Goal: Information Seeking & Learning: Find specific fact

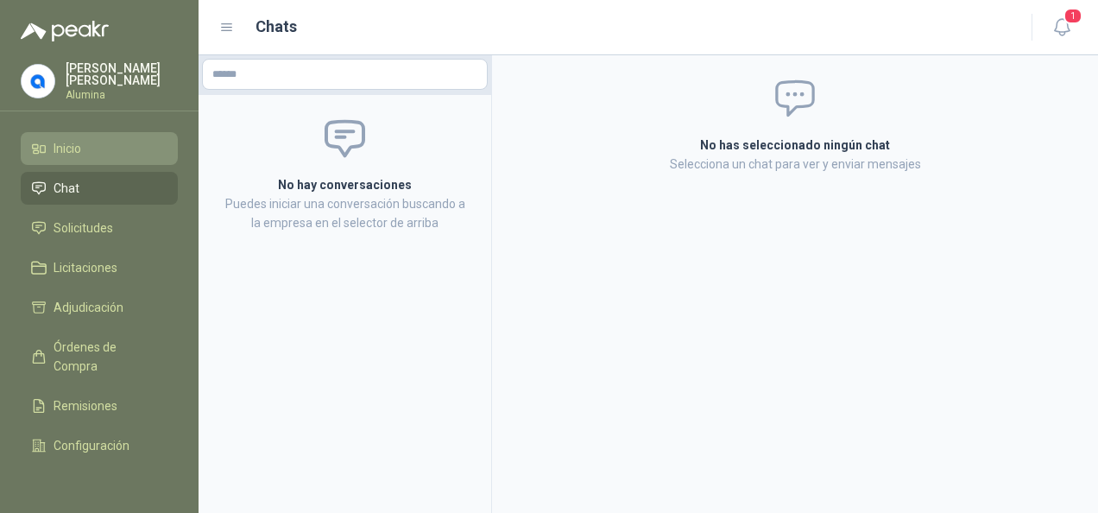
click at [71, 161] on link "Inicio" at bounding box center [99, 148] width 157 height 33
click at [1074, 25] on button "1" at bounding box center [1061, 27] width 31 height 31
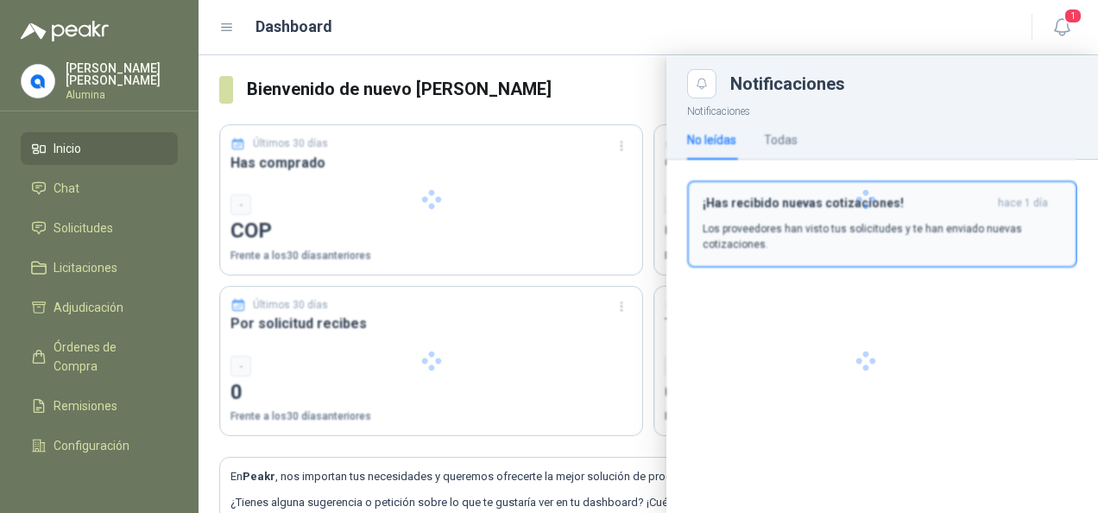
click at [861, 221] on div at bounding box center [865, 199] width 422 height 149
click at [839, 226] on p "Los proveedores han visto tus solicitudes y te han enviado nuevas cotizaciones." at bounding box center [881, 236] width 359 height 31
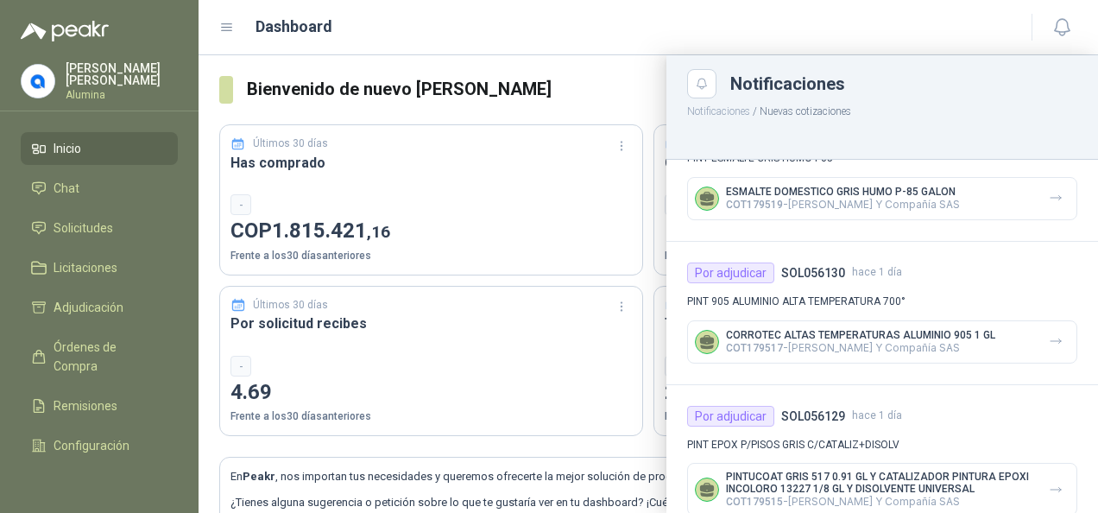
scroll to position [1100, 0]
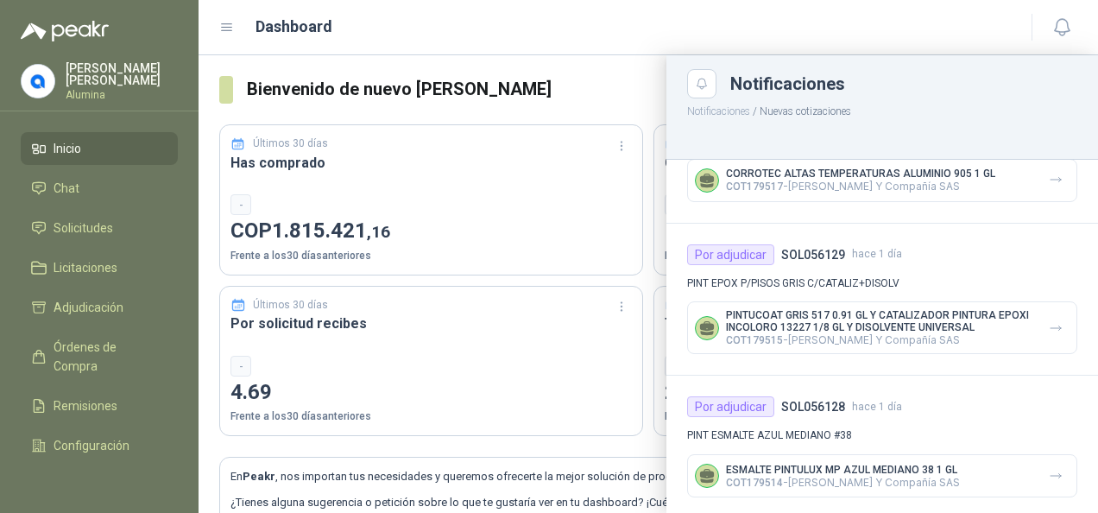
click at [541, 224] on div at bounding box center [647, 283] width 899 height 457
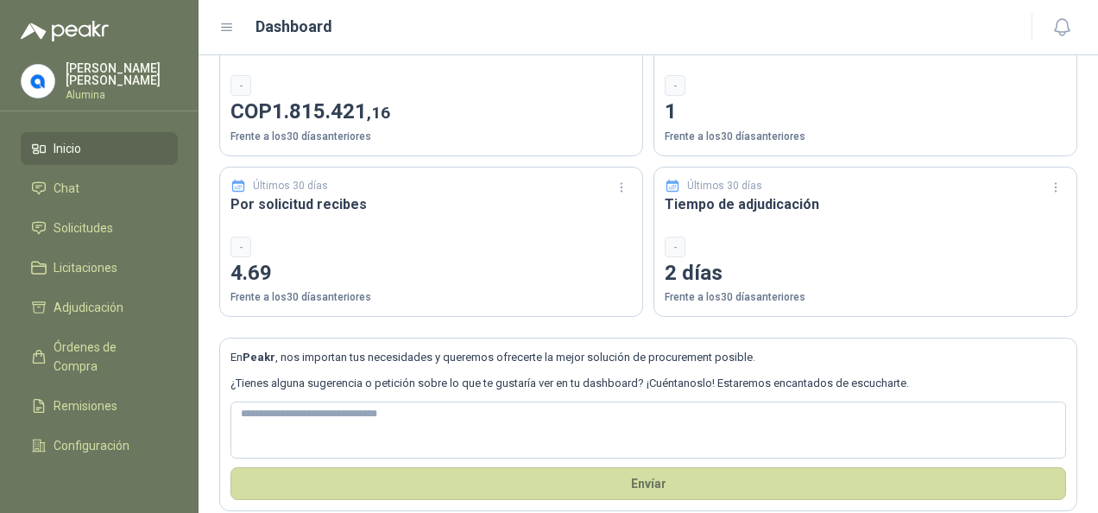
scroll to position [136, 0]
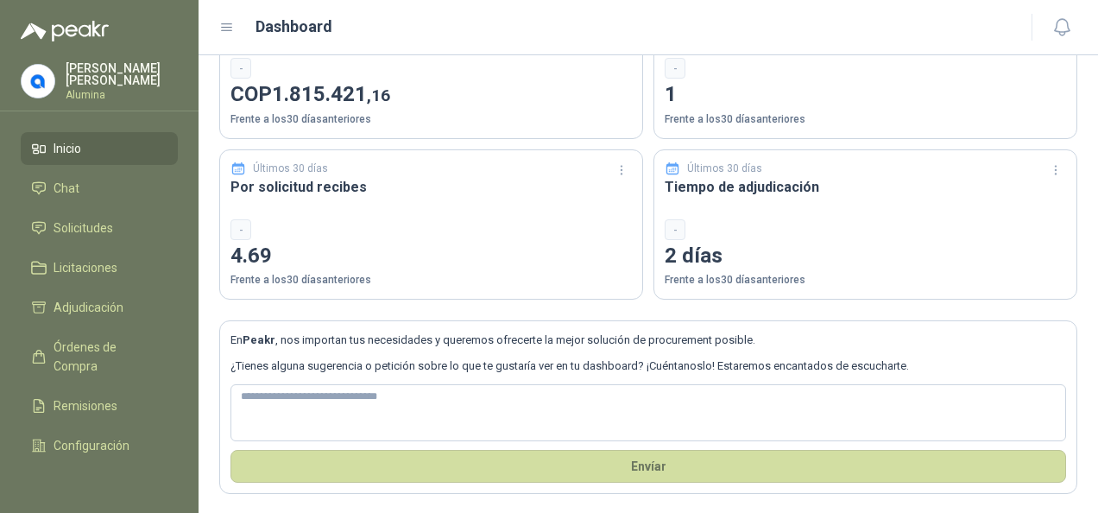
click at [366, 235] on div "-" at bounding box center [430, 229] width 401 height 21
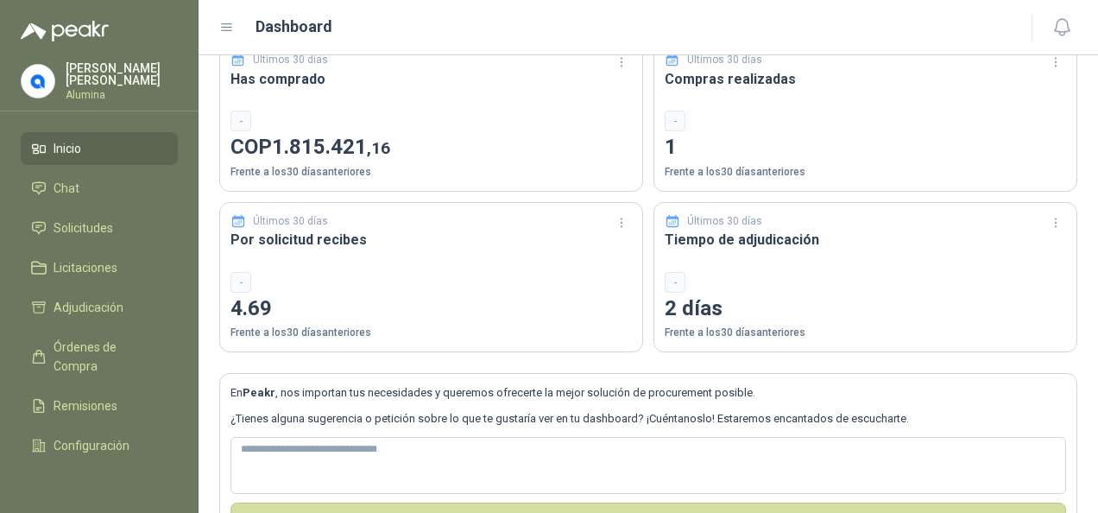
scroll to position [0, 0]
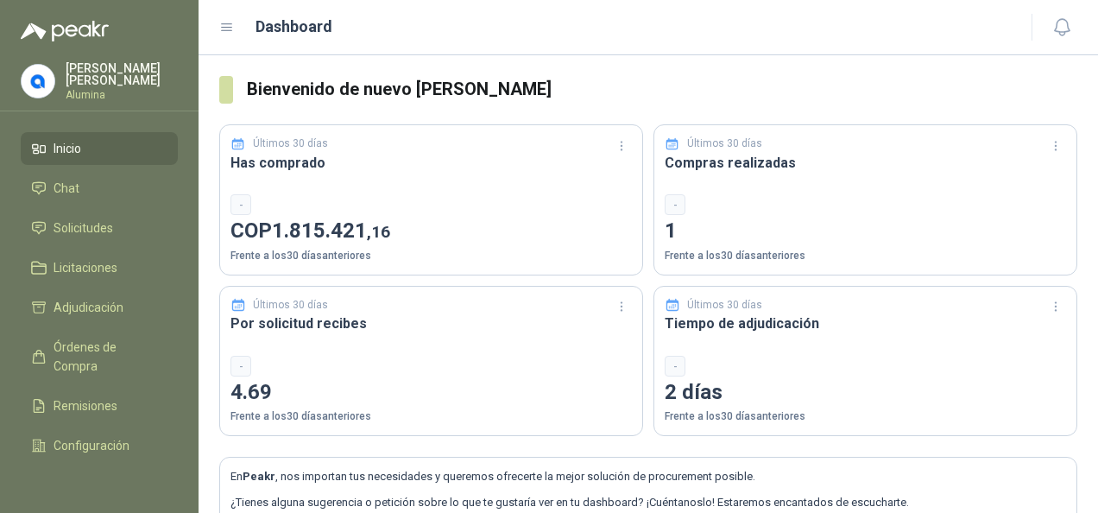
click at [79, 148] on span "Inicio" at bounding box center [68, 148] width 28 height 19
click at [83, 228] on span "Solicitudes" at bounding box center [84, 227] width 60 height 19
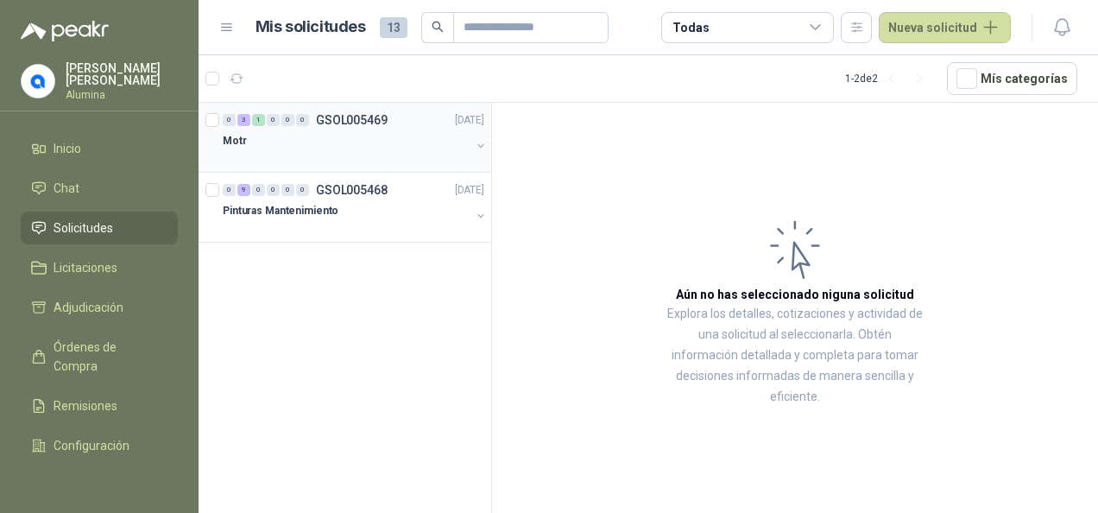
click at [347, 130] on div "Motr" at bounding box center [347, 140] width 248 height 21
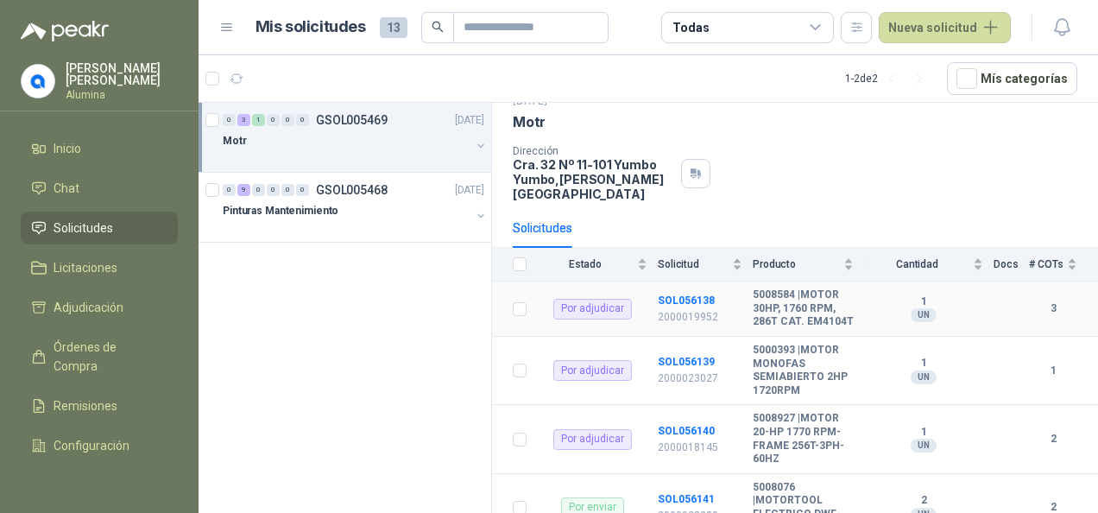
scroll to position [117, 0]
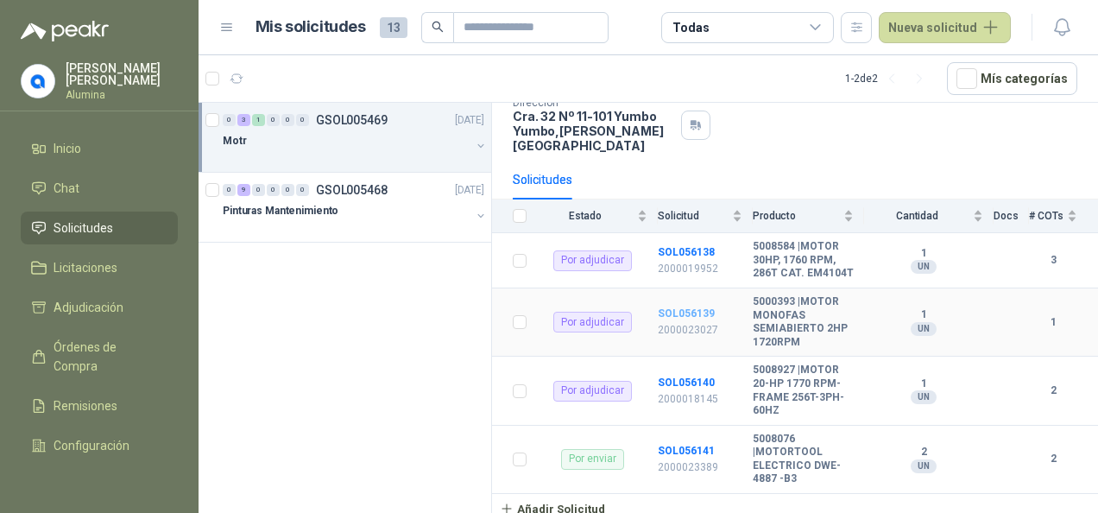
click at [683, 312] on b "SOL056139" at bounding box center [686, 313] width 57 height 12
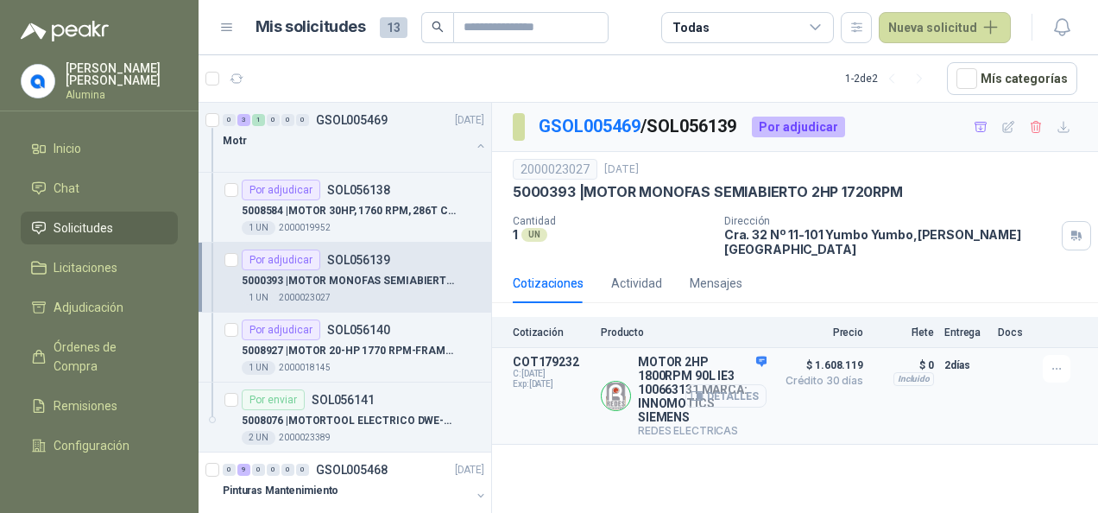
click at [726, 384] on button "Detalles" at bounding box center [725, 395] width 81 height 23
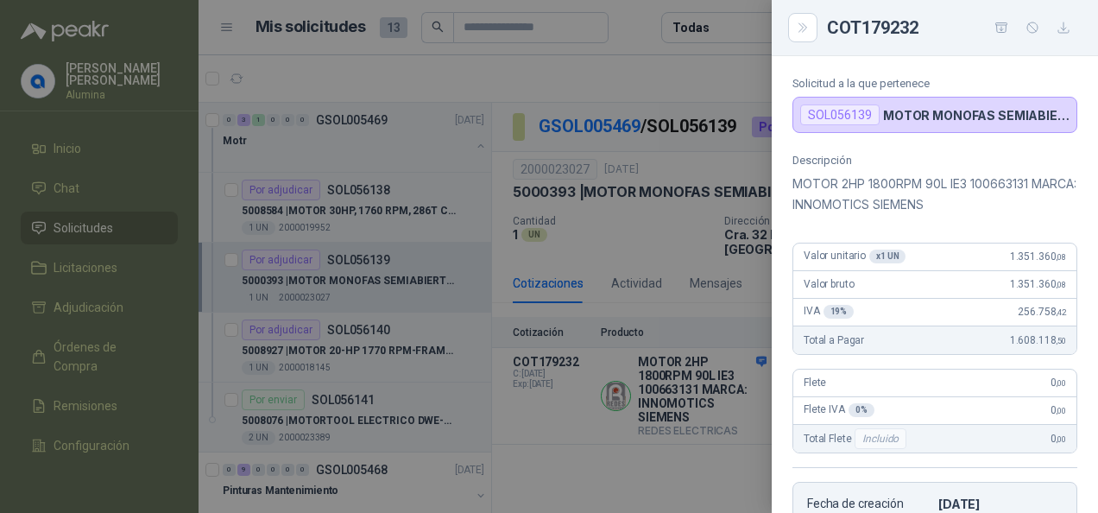
scroll to position [103, 0]
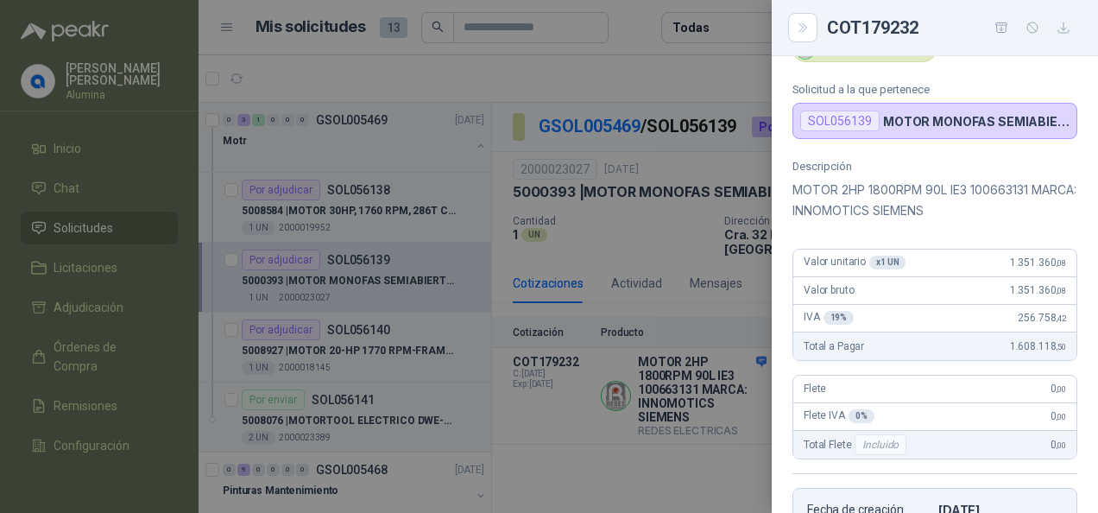
click at [706, 449] on div at bounding box center [549, 256] width 1098 height 513
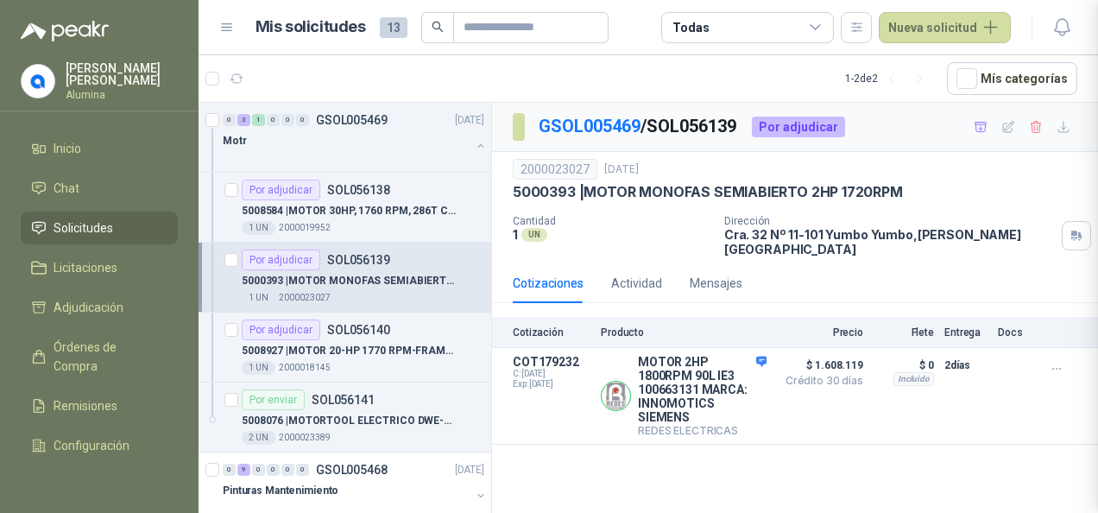
scroll to position [448, 0]
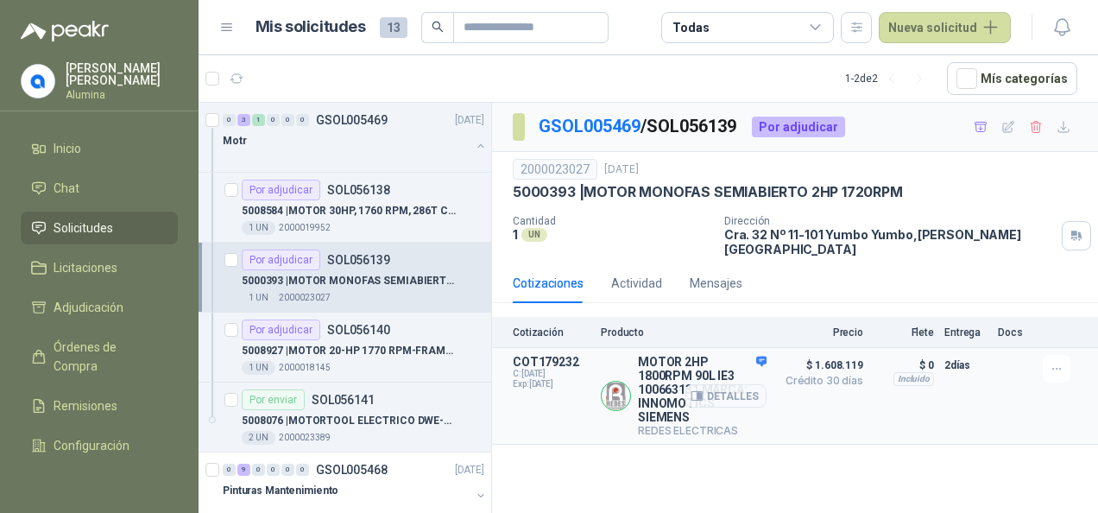
click at [676, 381] on p "MOTOR 2HP 1800RPM 90L IE3 100663131 MARCA: INNOMOTICS SIEMENS" at bounding box center [702, 389] width 129 height 69
click at [759, 355] on div "Detalles" at bounding box center [725, 396] width 81 height 82
click at [724, 384] on button "Detalles" at bounding box center [725, 395] width 81 height 23
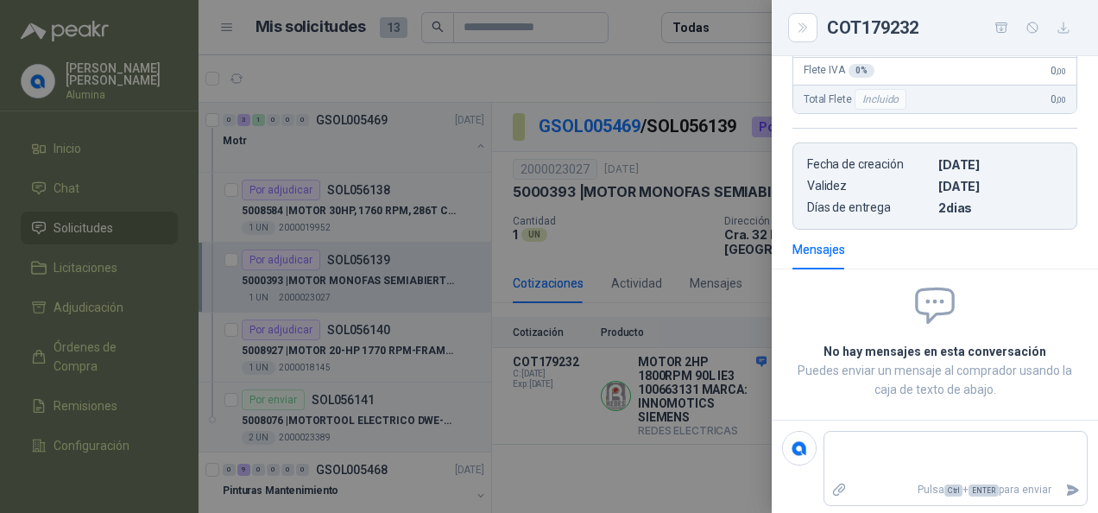
click at [638, 59] on div at bounding box center [549, 256] width 1098 height 513
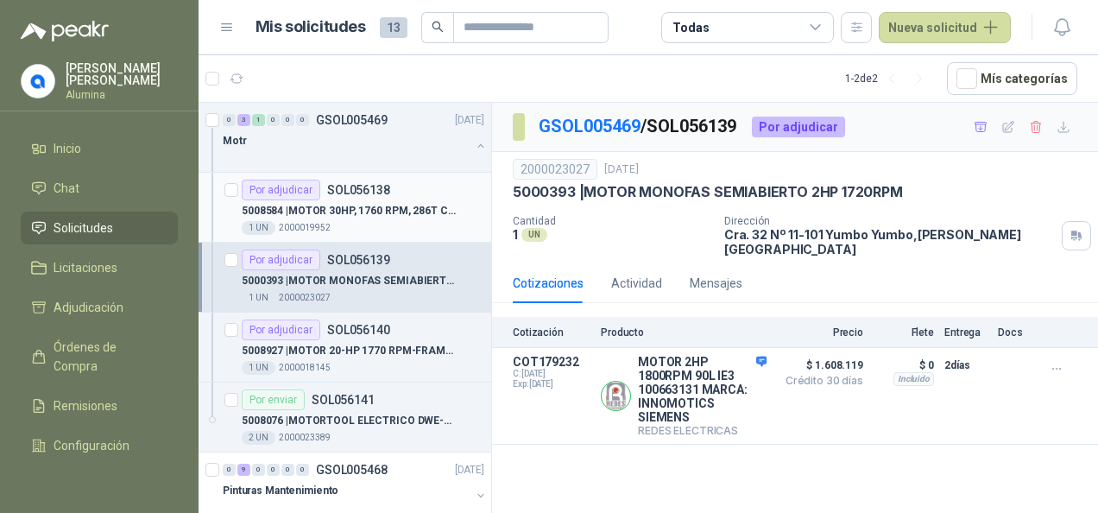
click at [361, 203] on p "5008584 | MOTOR 30HP, 1760 RPM, 286T CAT. EM4104T" at bounding box center [349, 211] width 215 height 16
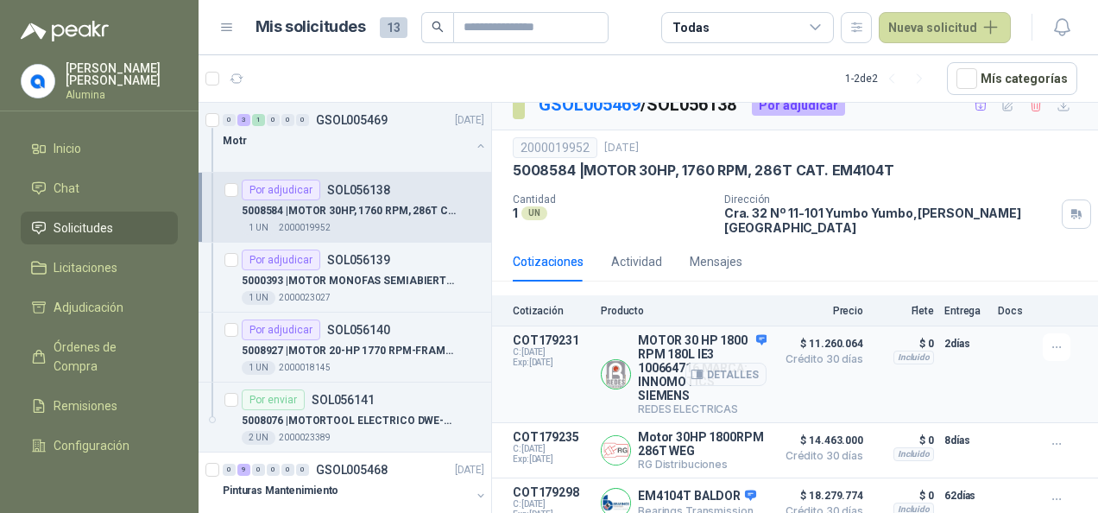
scroll to position [40, 0]
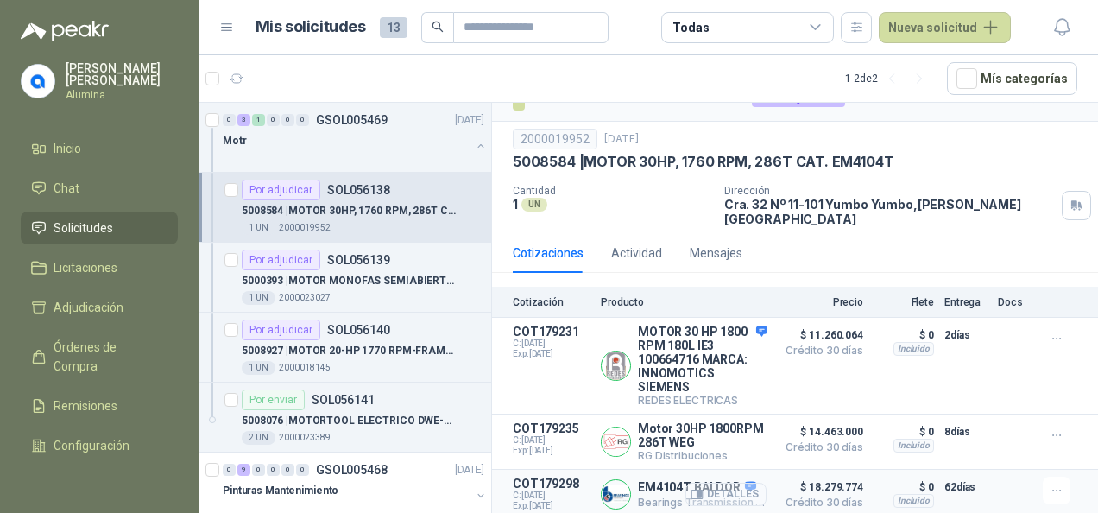
click at [723, 484] on button "Detalles" at bounding box center [725, 493] width 81 height 23
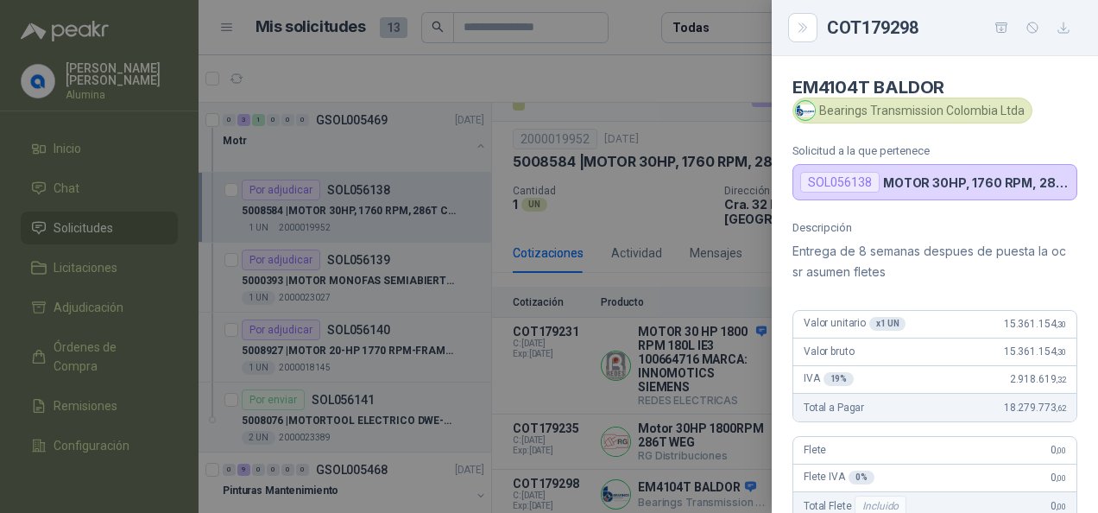
scroll to position [173, 0]
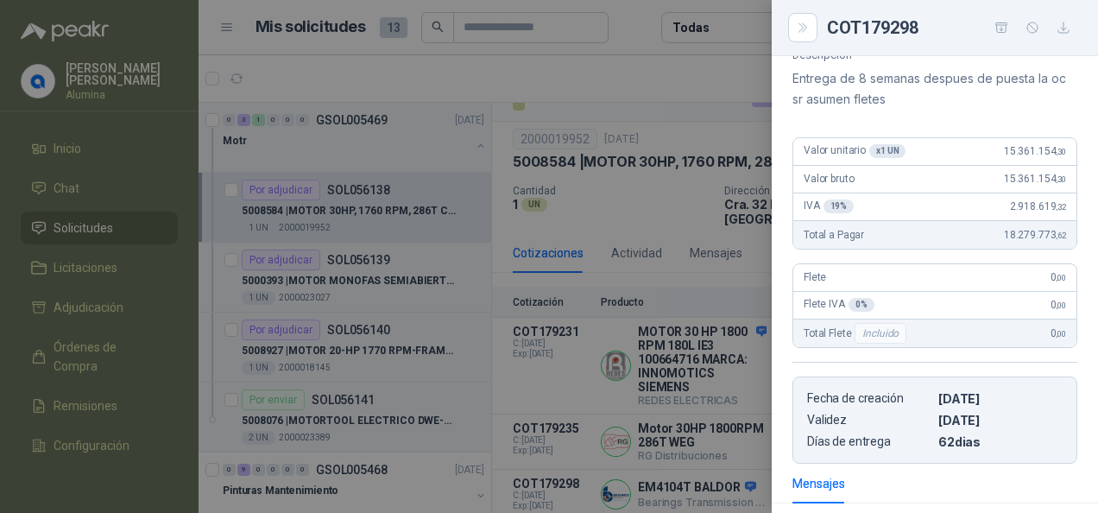
click at [680, 477] on div at bounding box center [549, 256] width 1098 height 513
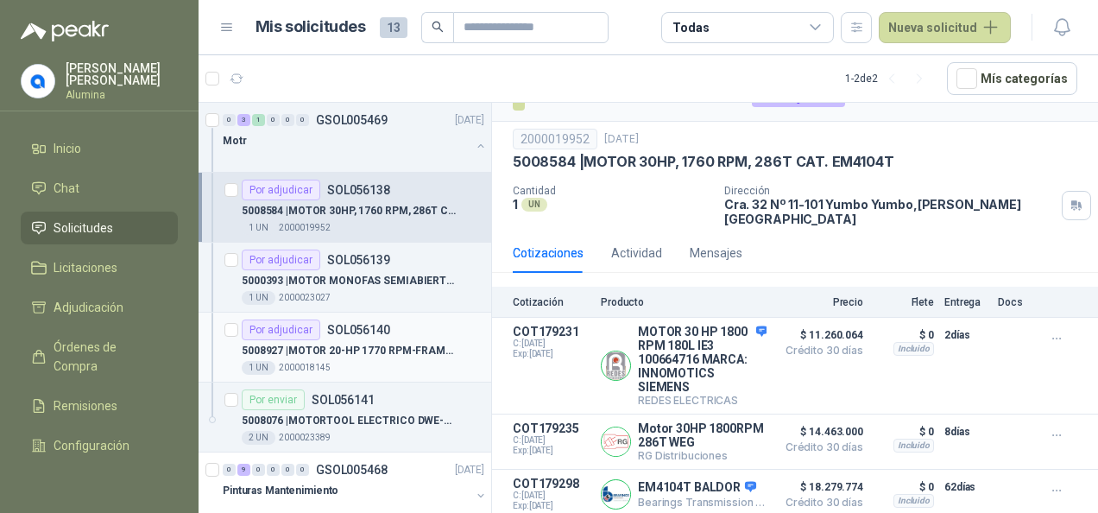
click at [363, 343] on p "5008927 | MOTOR 20-HP 1770 RPM-FRAME 256T-3PH-60HZ" at bounding box center [349, 351] width 215 height 16
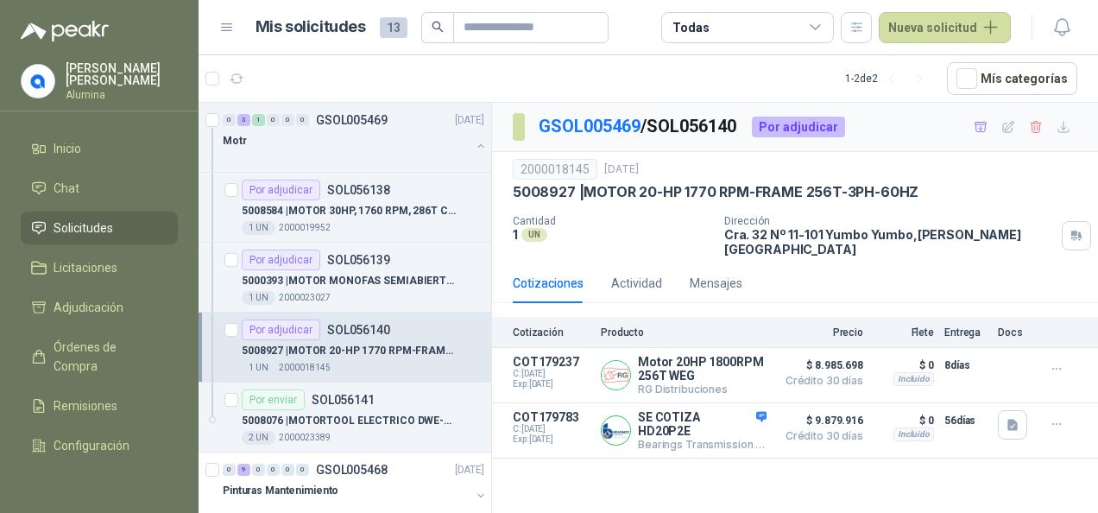
scroll to position [26, 0]
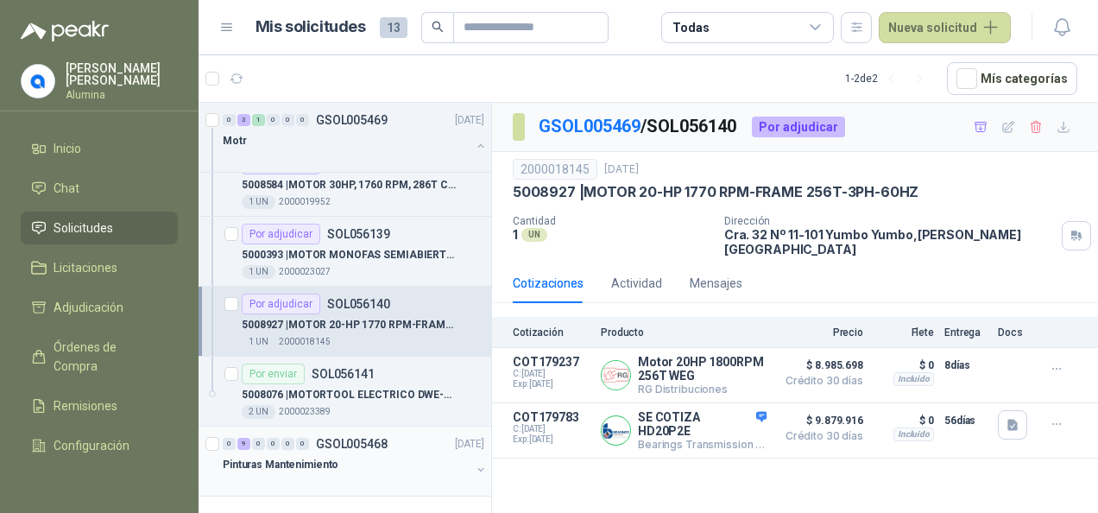
click at [362, 443] on p "GSOL005468" at bounding box center [352, 444] width 72 height 12
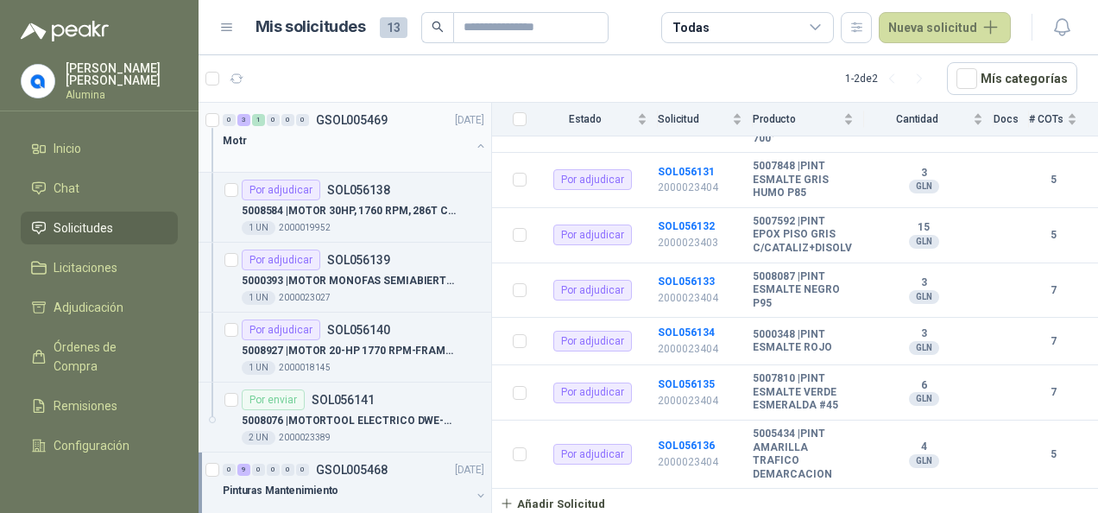
click at [474, 148] on button "button" at bounding box center [481, 146] width 14 height 14
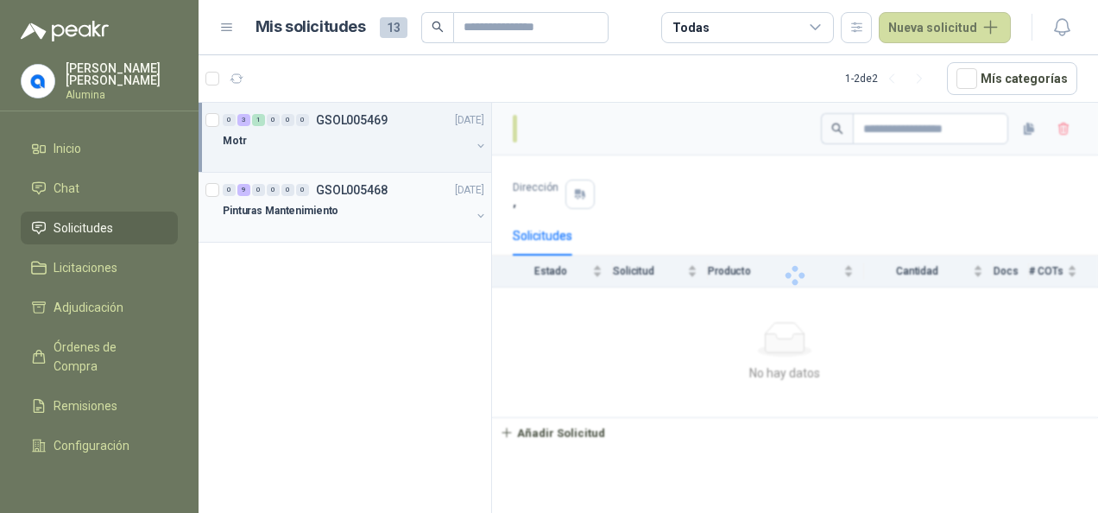
click at [395, 215] on div "Pinturas Mantenimiento" at bounding box center [347, 210] width 248 height 21
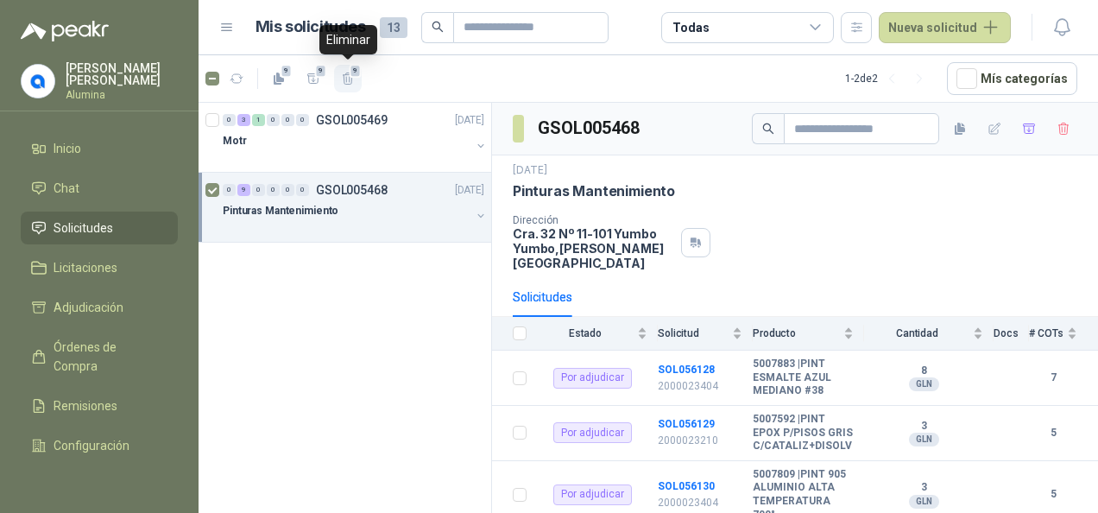
click at [350, 74] on span "9" at bounding box center [356, 71] width 12 height 14
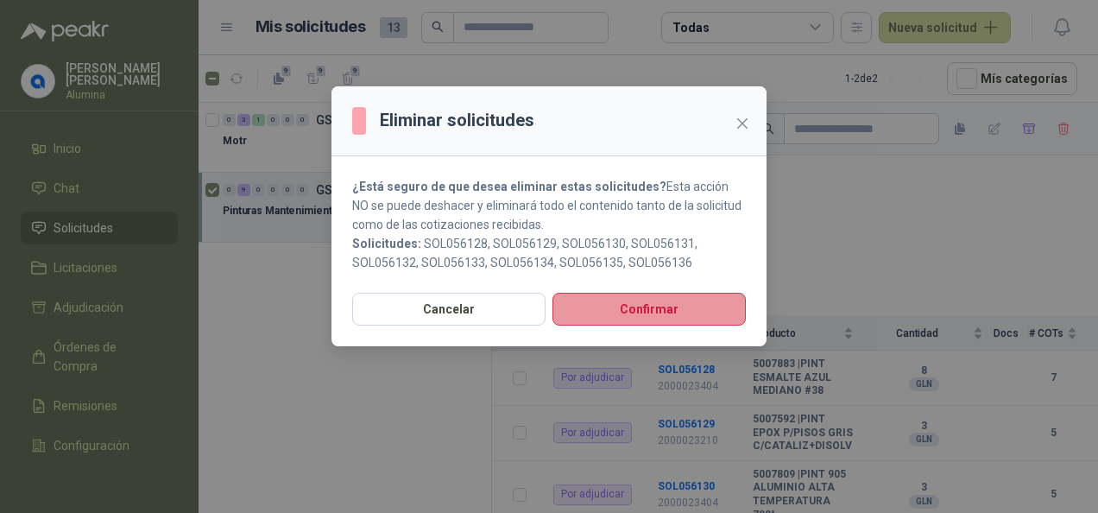
click at [614, 305] on button "Confirmar" at bounding box center [648, 309] width 193 height 33
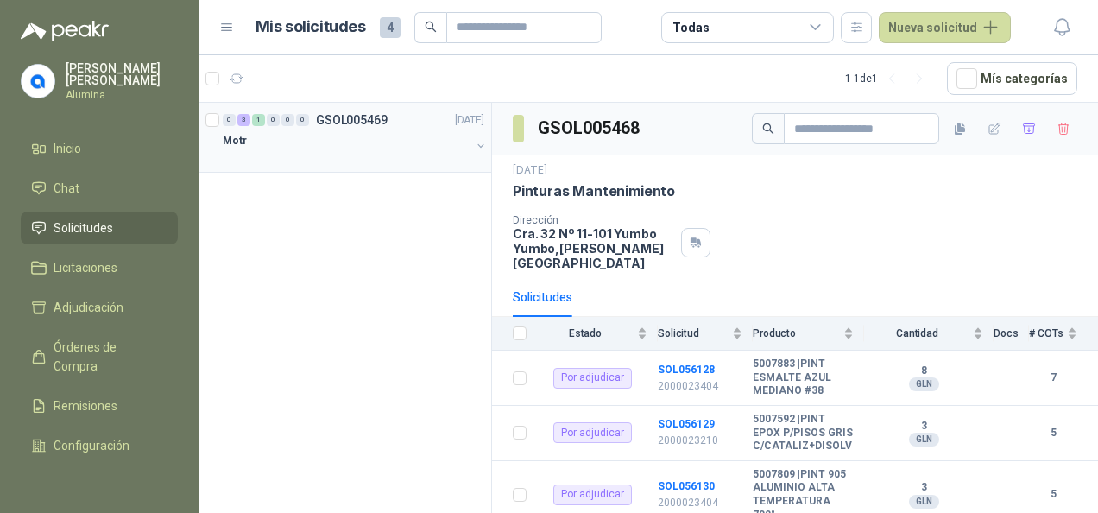
click at [479, 143] on button "button" at bounding box center [481, 146] width 14 height 14
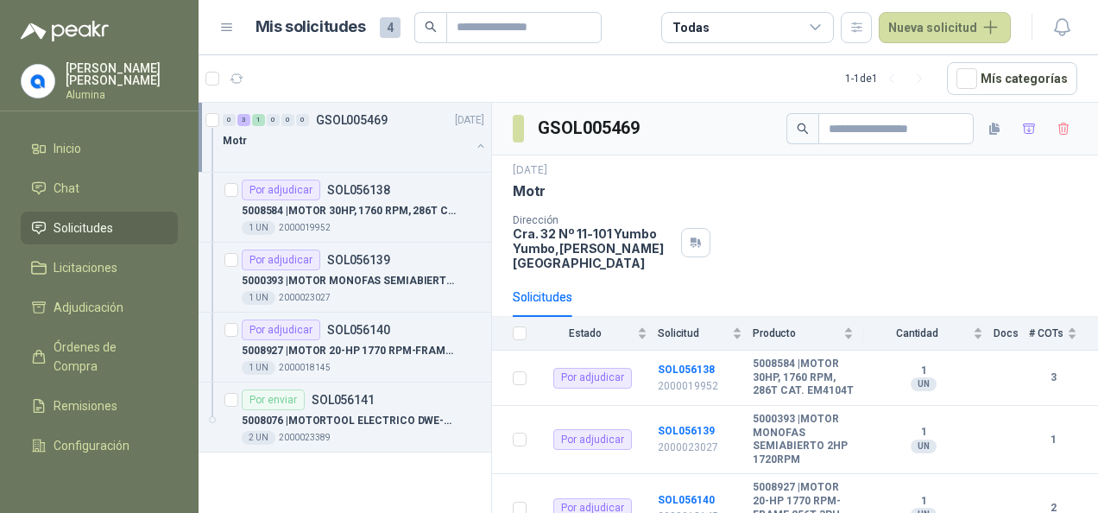
click at [375, 134] on div "Motr" at bounding box center [347, 140] width 248 height 21
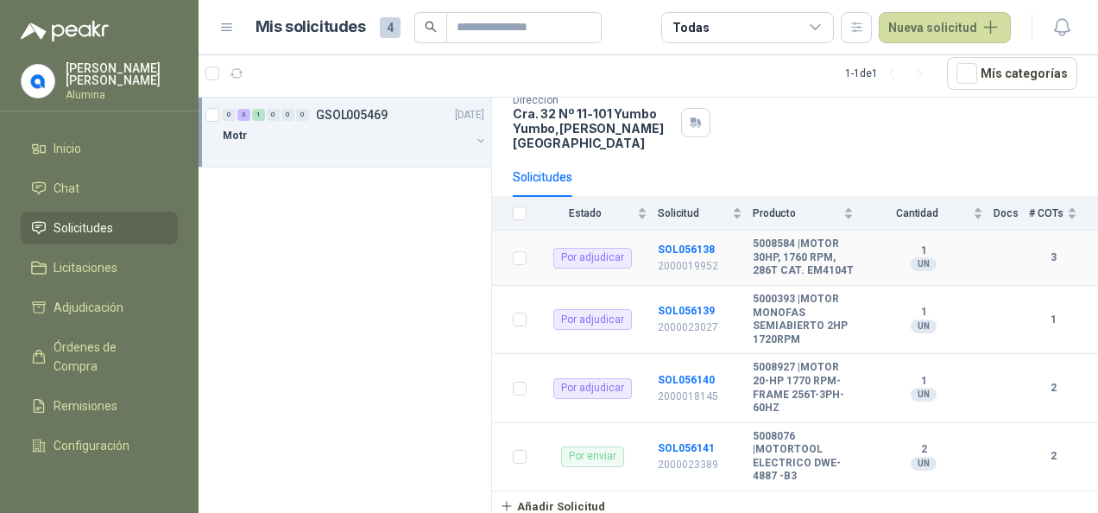
scroll to position [117, 0]
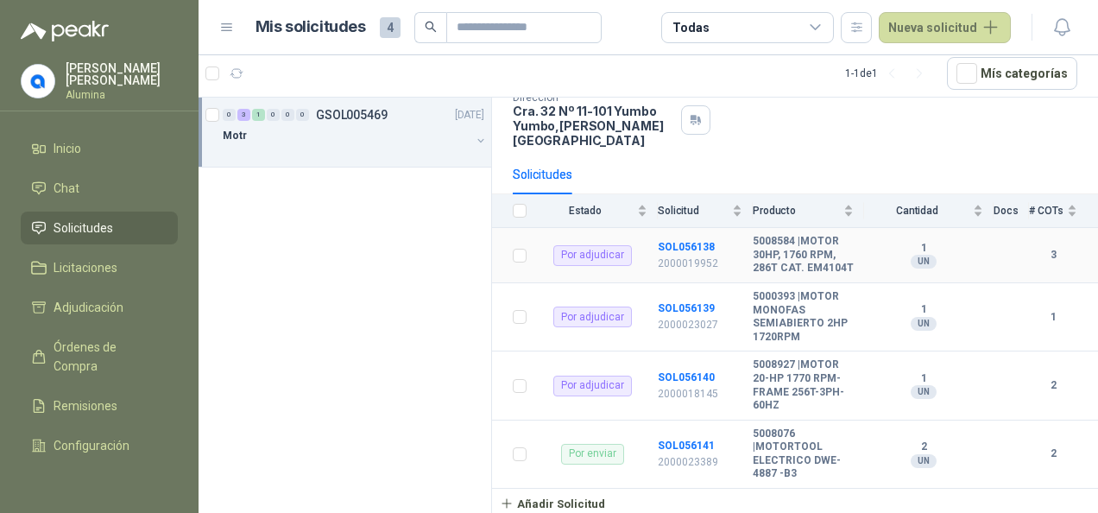
click at [973, 235] on td "1 UN" at bounding box center [928, 255] width 129 height 55
click at [877, 242] on b "1" at bounding box center [923, 249] width 119 height 14
click at [675, 241] on b "SOL056138" at bounding box center [686, 247] width 57 height 12
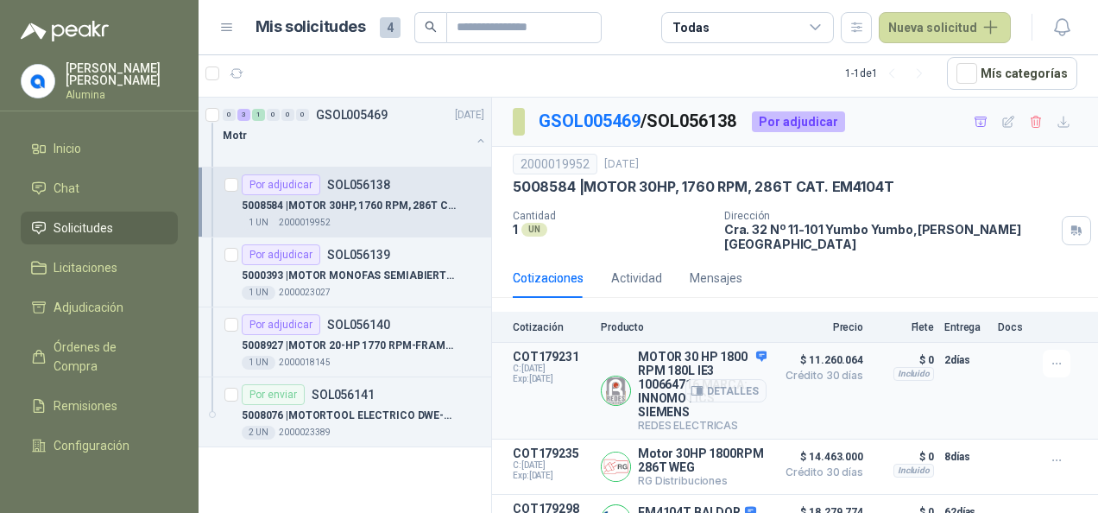
scroll to position [40, 0]
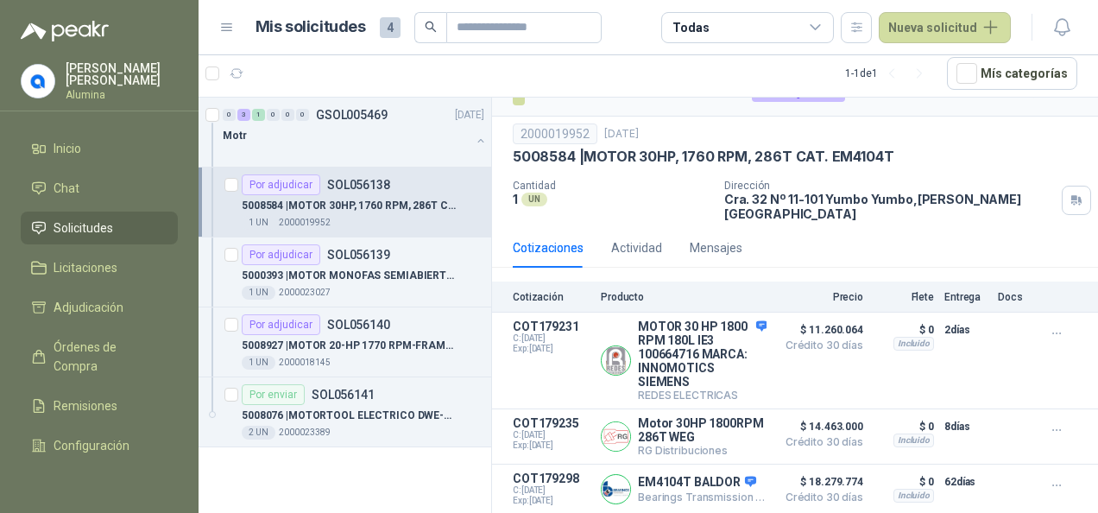
click at [662, 228] on div "Cotizaciones Actividad Mensajes" at bounding box center [628, 248] width 230 height 40
click at [632, 238] on div "Actividad" at bounding box center [636, 247] width 51 height 19
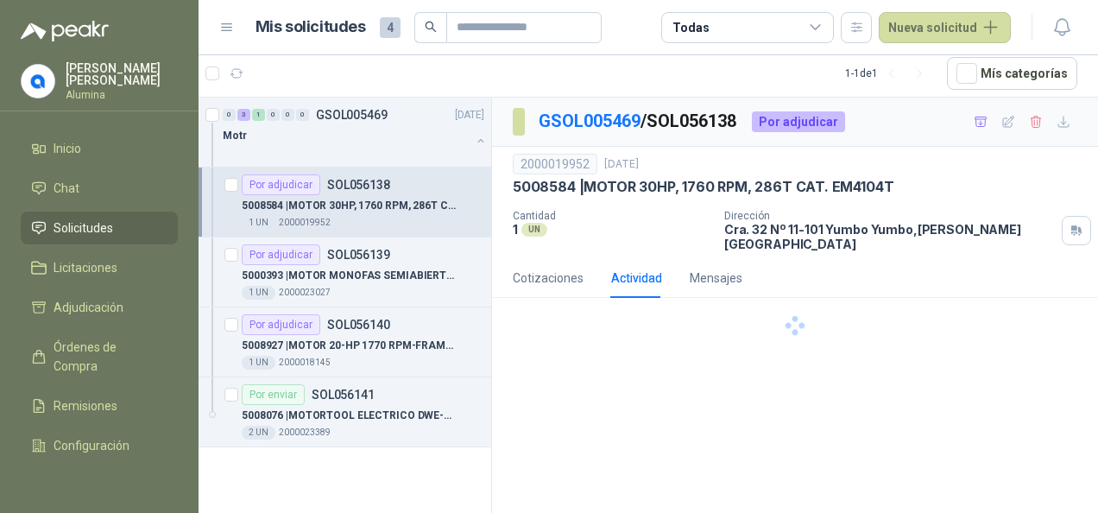
scroll to position [0, 0]
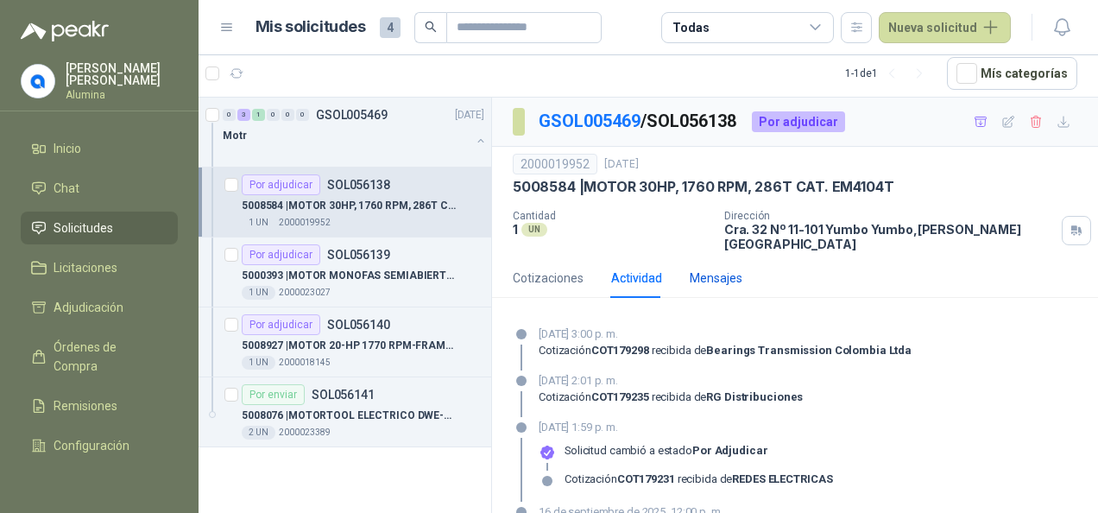
click at [721, 271] on div "Mensajes" at bounding box center [716, 277] width 53 height 19
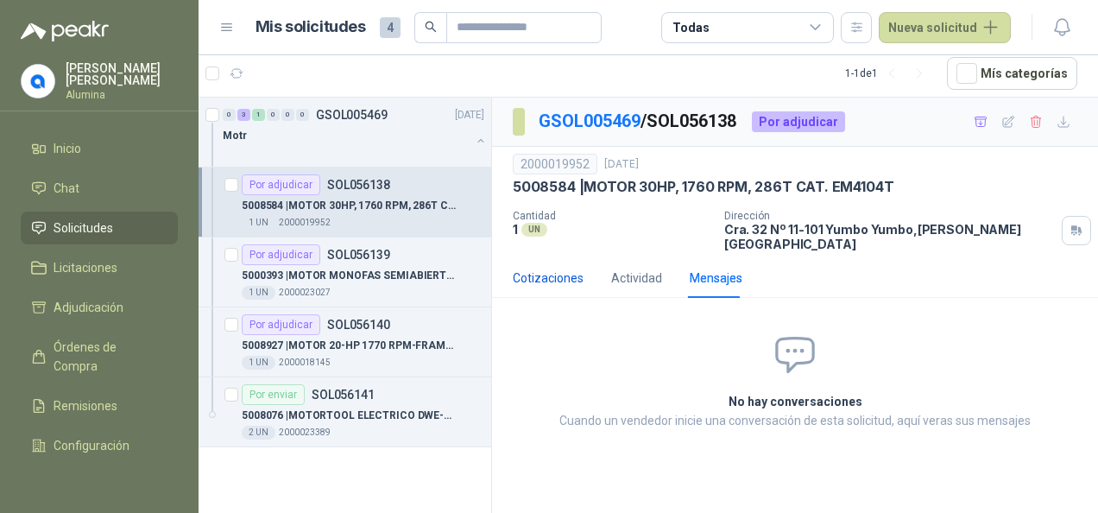
click at [557, 268] on div "Cotizaciones" at bounding box center [548, 277] width 71 height 19
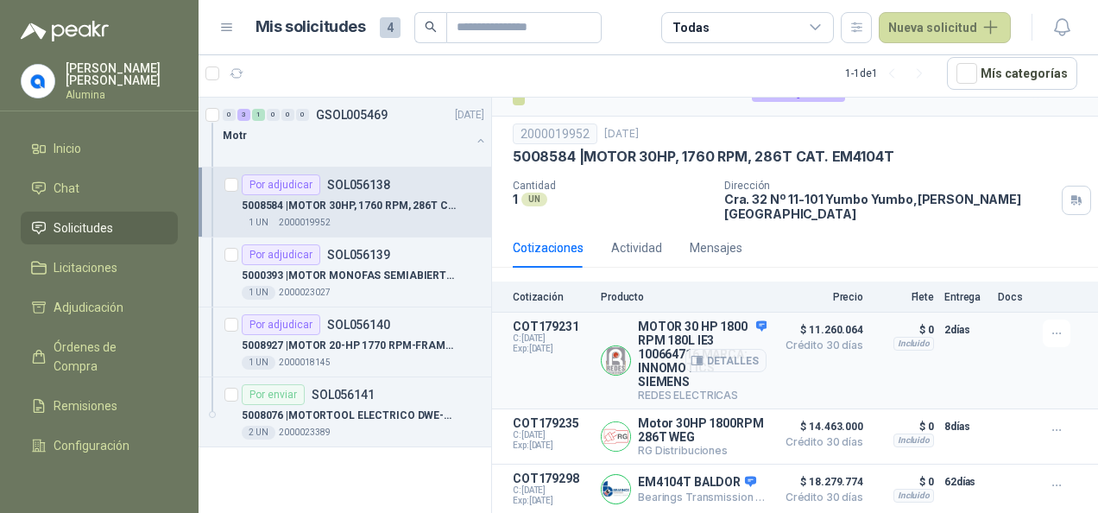
scroll to position [40, 0]
click at [746, 319] on div "Detalles" at bounding box center [725, 360] width 81 height 82
click at [729, 349] on button "Detalles" at bounding box center [725, 360] width 81 height 23
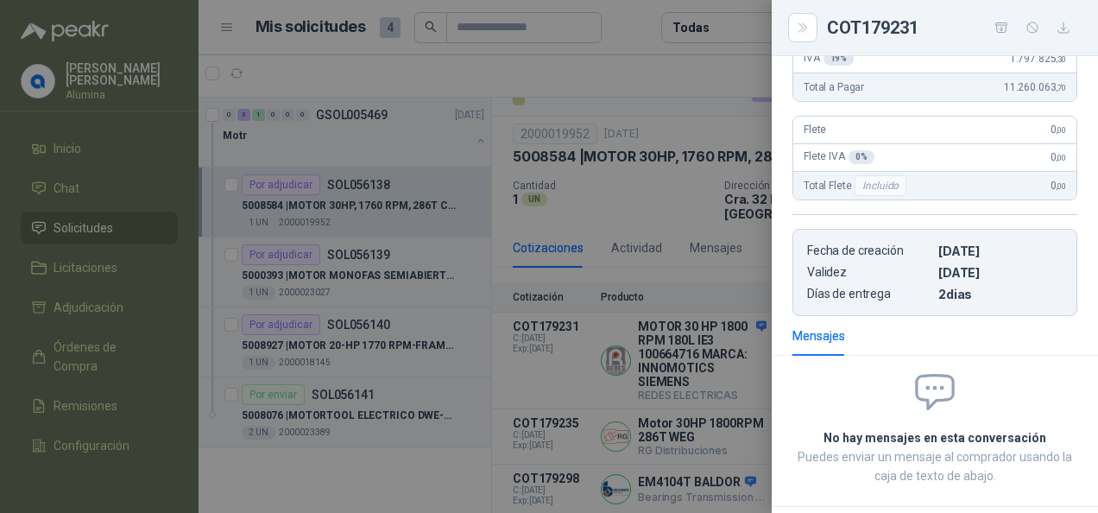
scroll to position [448, 0]
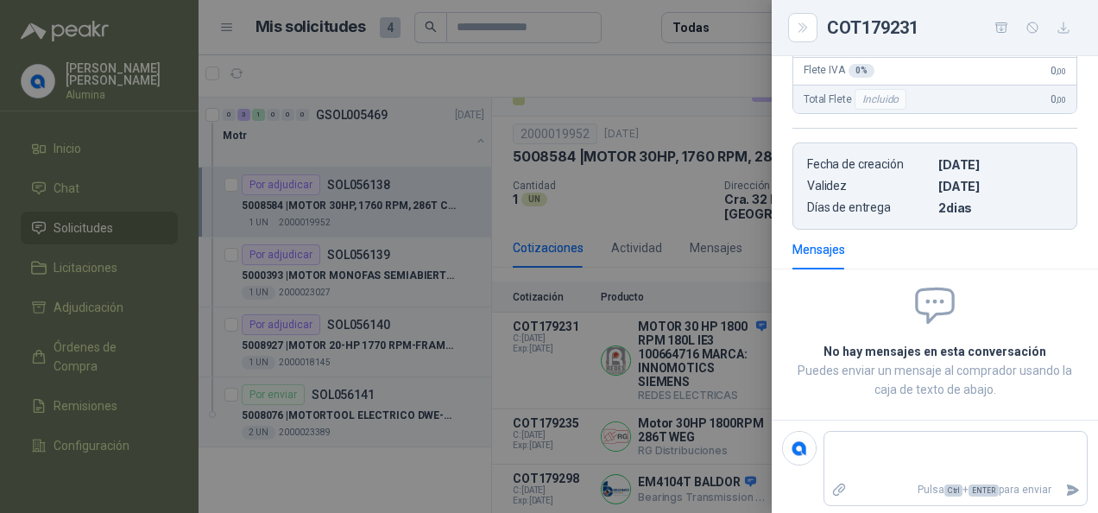
click at [716, 368] on div at bounding box center [549, 256] width 1098 height 513
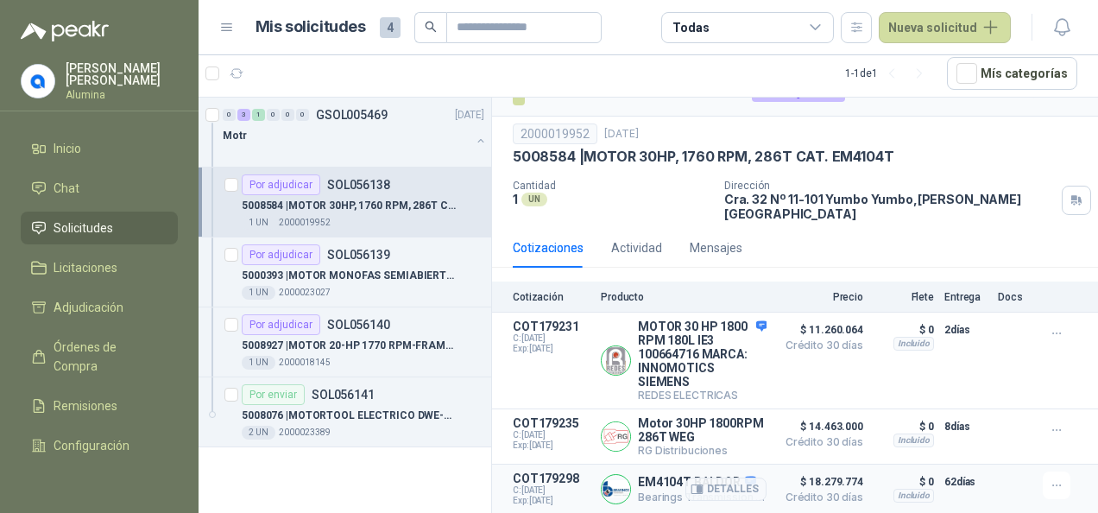
click at [742, 472] on div "Detalles" at bounding box center [725, 488] width 81 height 35
click at [725, 483] on button "Detalles" at bounding box center [725, 488] width 81 height 23
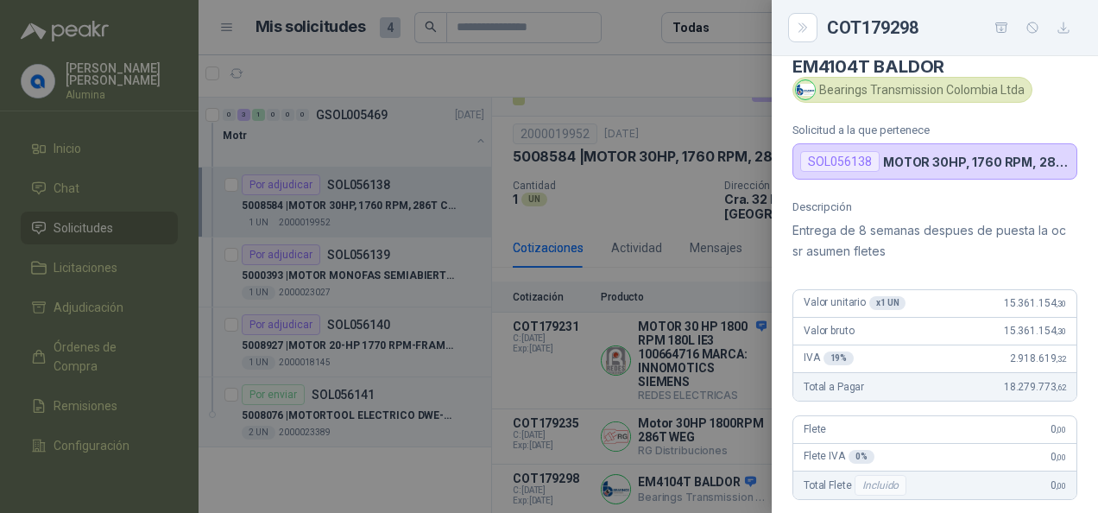
scroll to position [0, 0]
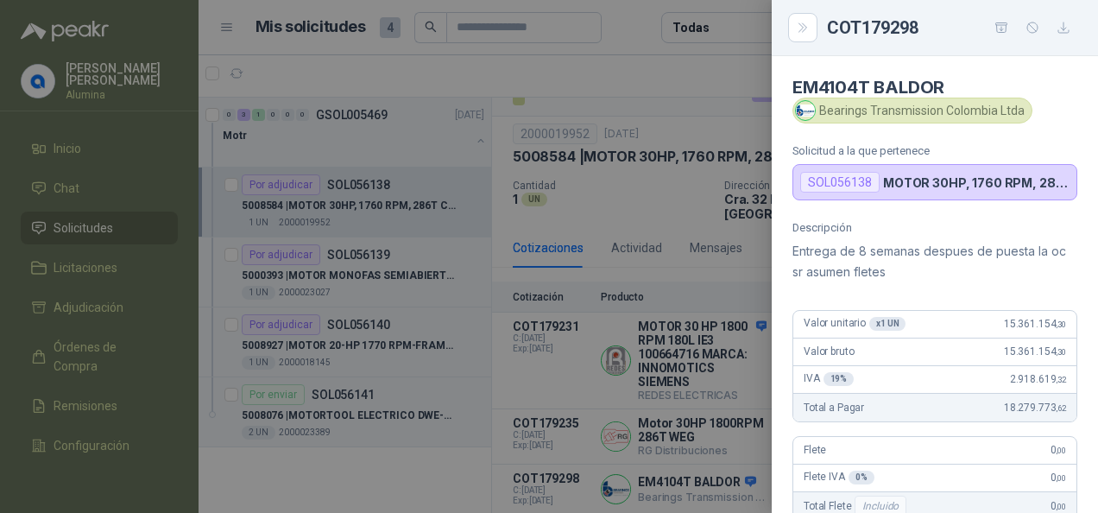
click at [695, 412] on div at bounding box center [549, 256] width 1098 height 513
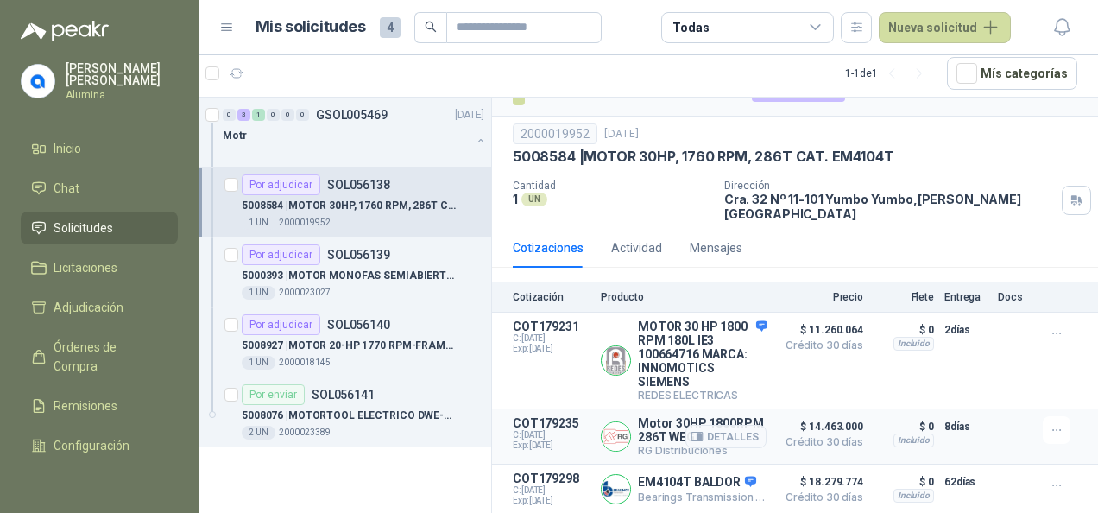
click at [708, 416] on div "Detalles" at bounding box center [725, 436] width 81 height 41
click at [699, 428] on button "Detalles" at bounding box center [725, 436] width 81 height 23
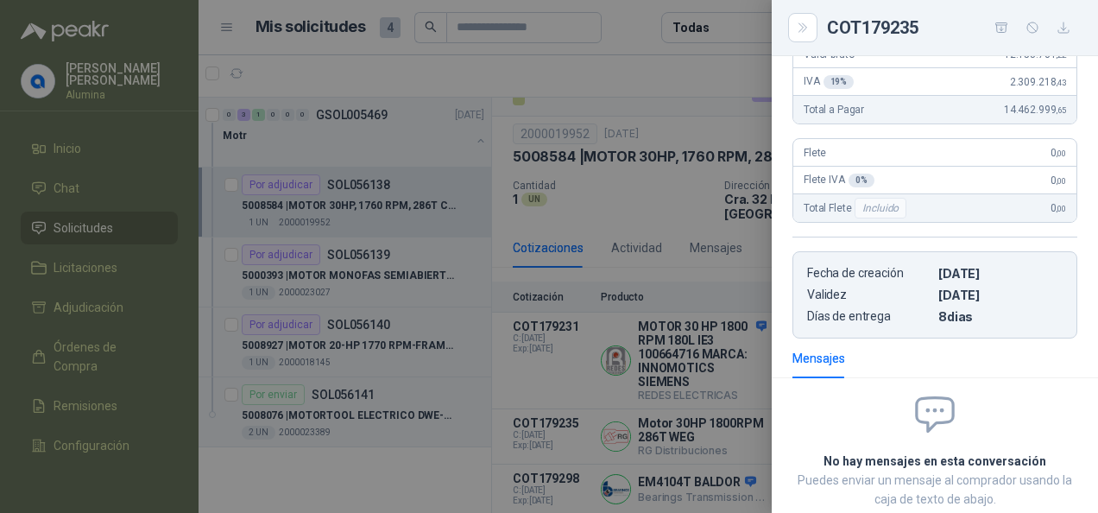
scroll to position [352, 0]
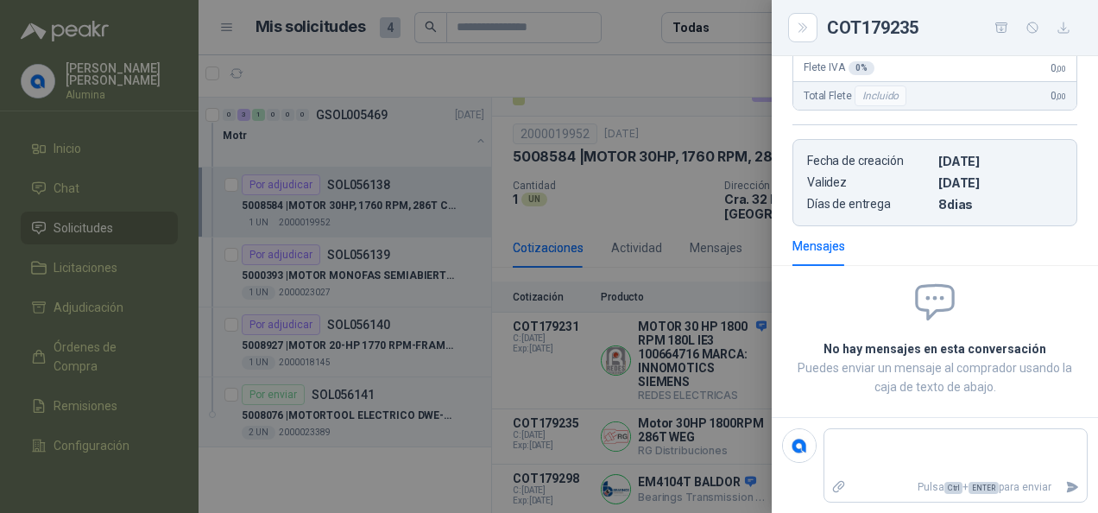
click at [663, 430] on div at bounding box center [549, 256] width 1098 height 513
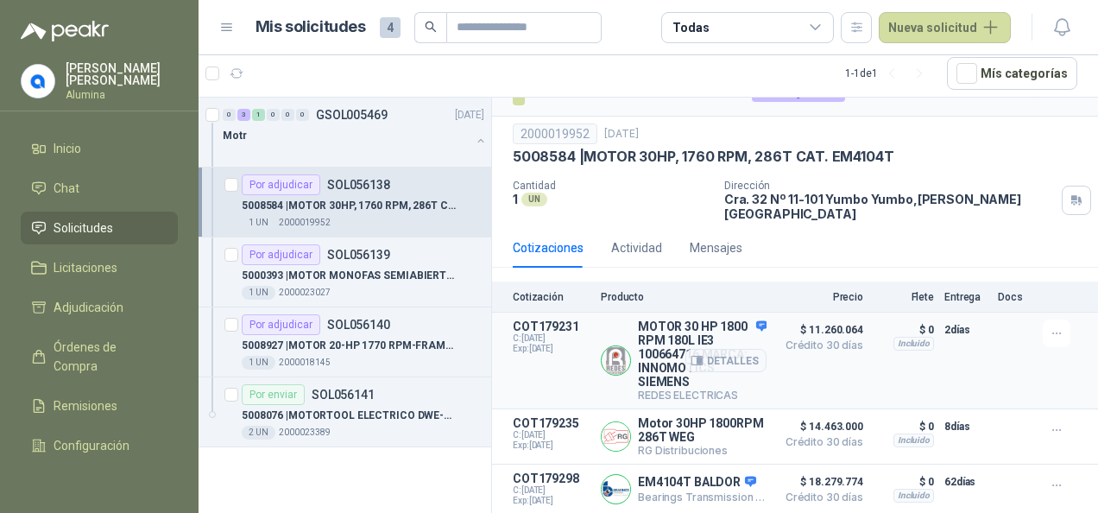
click at [746, 319] on div "Detalles" at bounding box center [725, 360] width 81 height 82
click at [715, 349] on button "Detalles" at bounding box center [725, 360] width 81 height 23
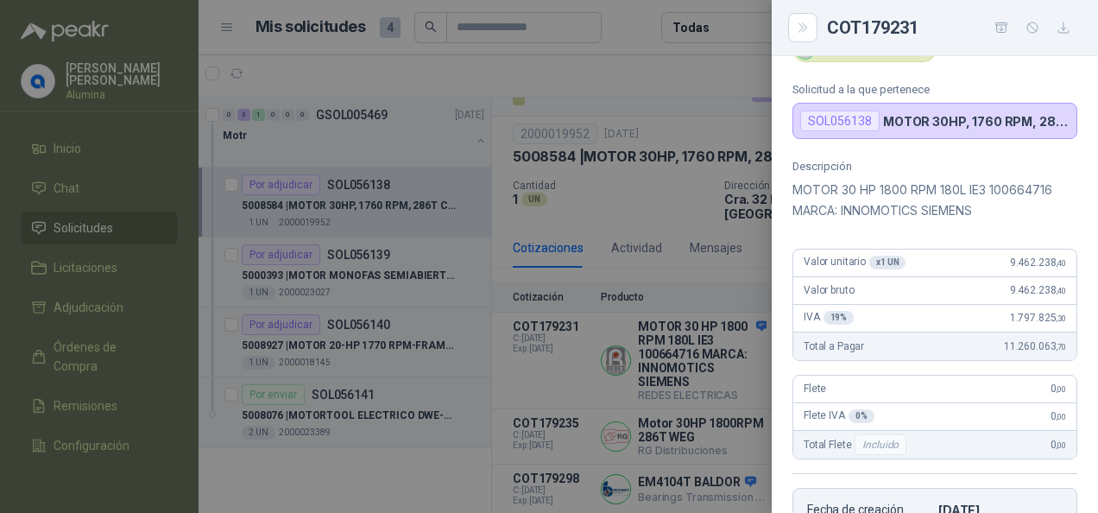
scroll to position [0, 0]
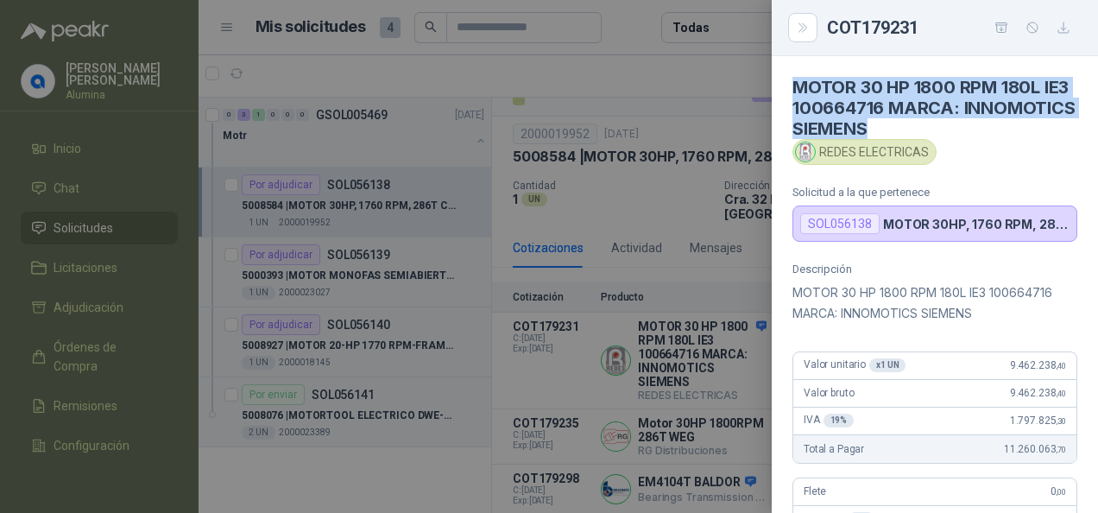
drag, startPoint x: 987, startPoint y: 128, endPoint x: 794, endPoint y: 82, distance: 198.6
click at [794, 82] on h4 "MOTOR 30 HP 1800 RPM 180L IE3 100664716 MARCA: INNOMOTICS SIEMENS" at bounding box center [934, 108] width 285 height 62
copy h4 "MOTOR 30 HP 1800 RPM 180L IE3 100664716 MARCA: INNOMOTICS SIEMENS"
